Goal: Transaction & Acquisition: Purchase product/service

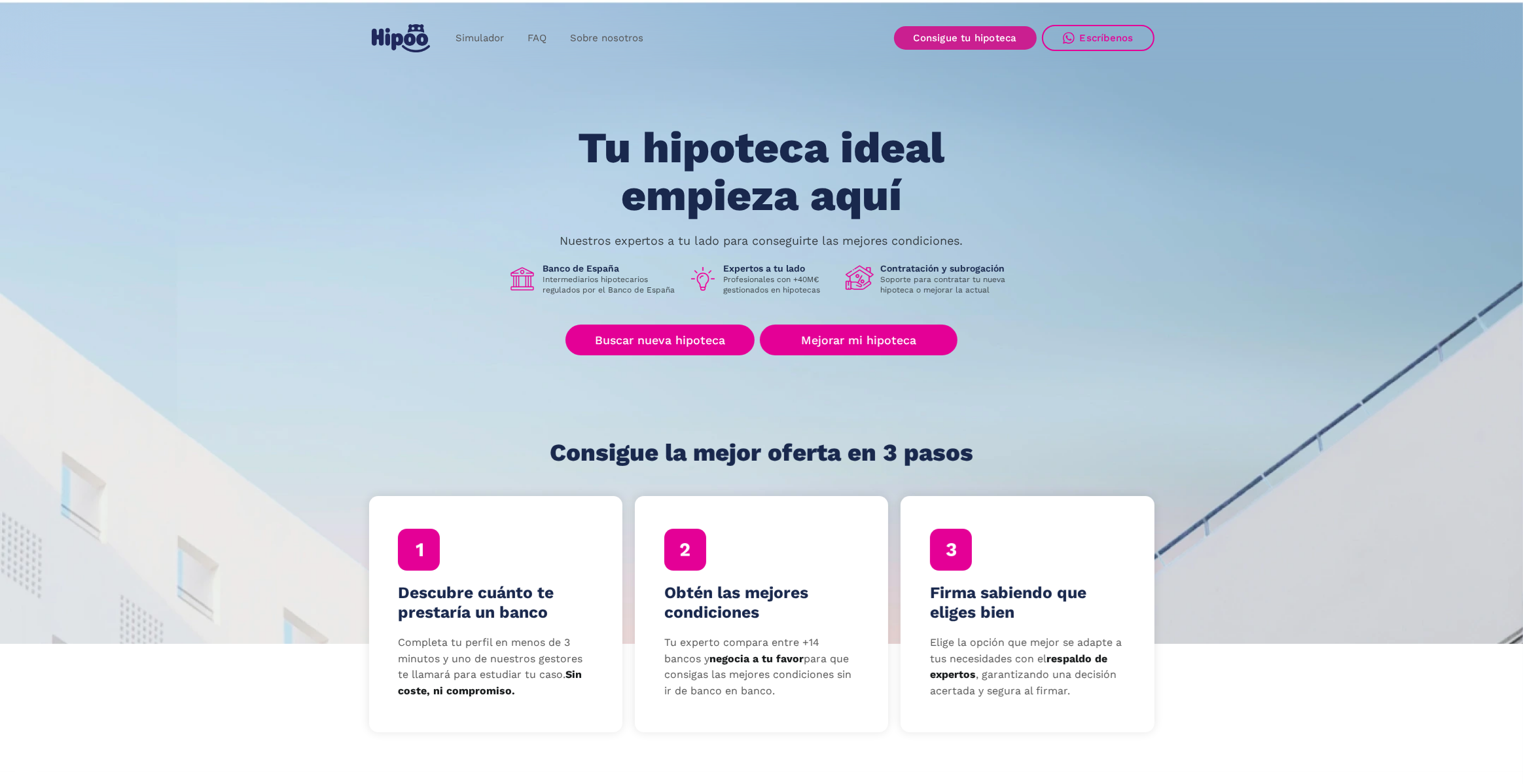
click at [916, 41] on link "Consigue tu hipoteca" at bounding box center [965, 38] width 143 height 24
click at [635, 333] on link "Buscar nueva hipoteca" at bounding box center [660, 340] width 189 height 31
click at [981, 41] on link "Consigue tu hipoteca" at bounding box center [965, 38] width 143 height 24
click at [638, 332] on link "Buscar nueva hipoteca" at bounding box center [660, 340] width 189 height 31
click at [926, 43] on link "Consigue tu hipoteca" at bounding box center [965, 38] width 143 height 24
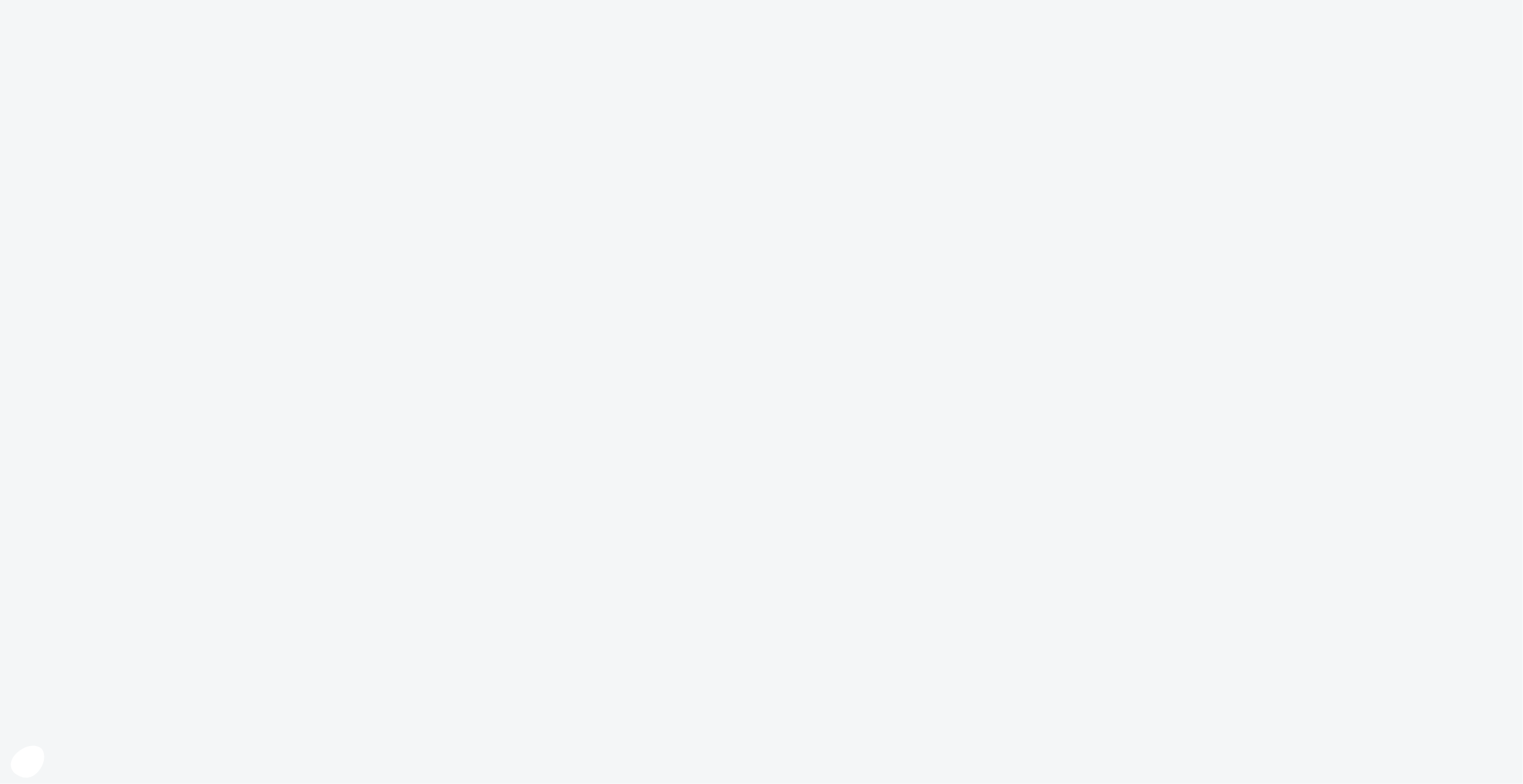
click at [18, 762] on icon at bounding box center [27, 760] width 20 height 13
click at [17, 762] on icon "Cerrar el widget sin aceptar la configuración de cookies" at bounding box center [27, 761] width 34 height 32
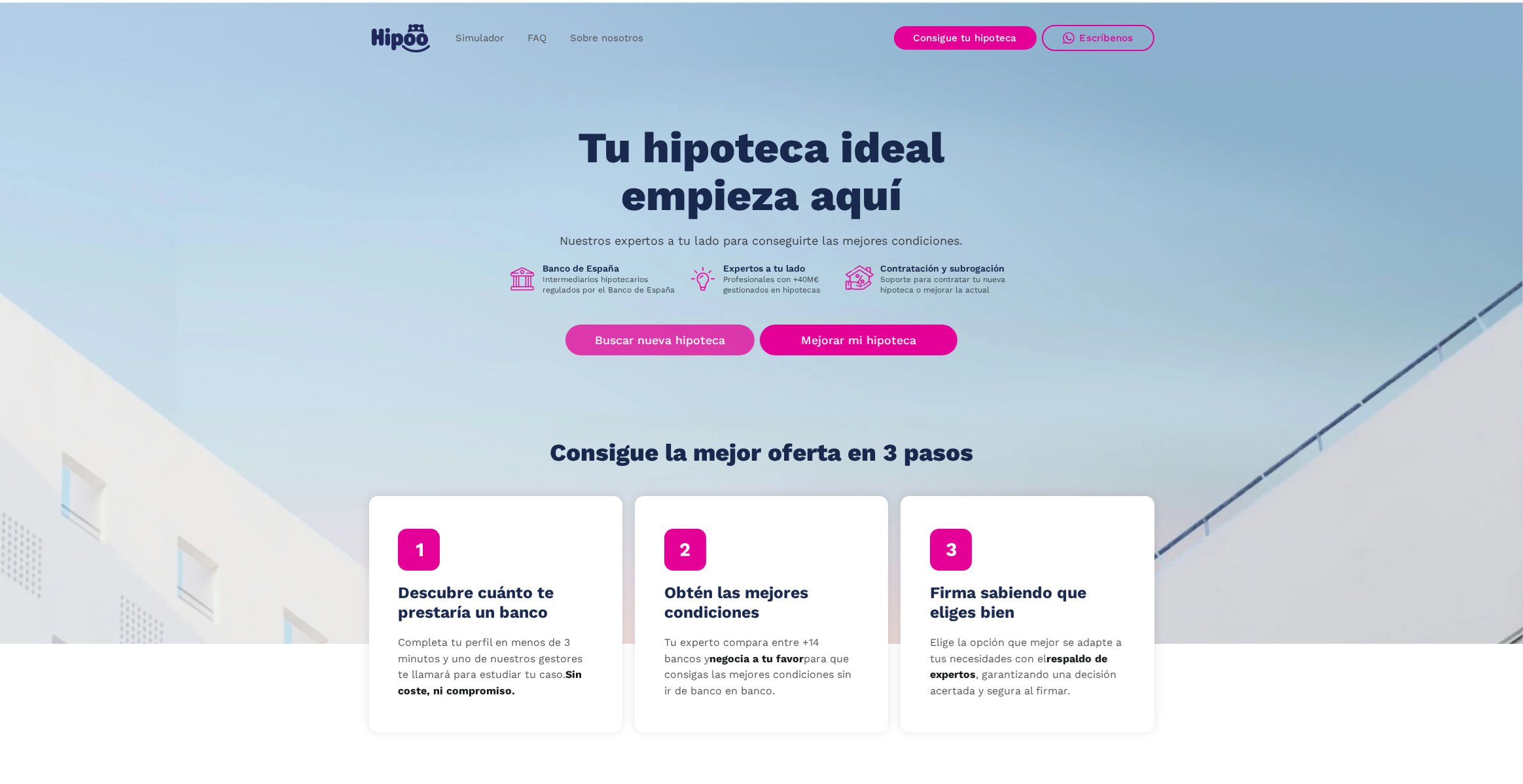
click at [693, 332] on link "Buscar nueva hipoteca" at bounding box center [660, 340] width 189 height 31
